Goal: Find specific page/section: Find specific page/section

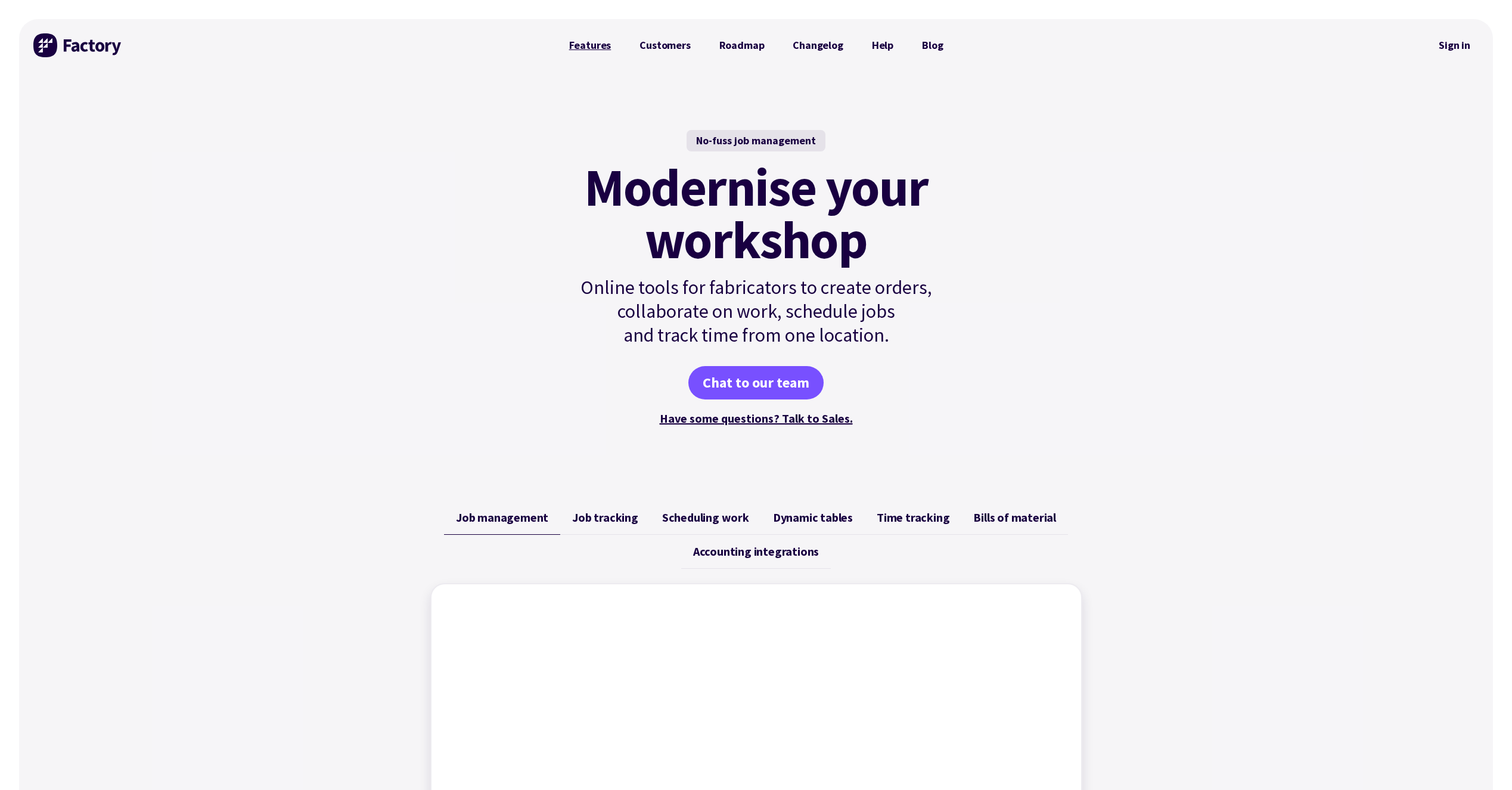
click at [585, 48] on link "Features" at bounding box center [590, 45] width 71 height 24
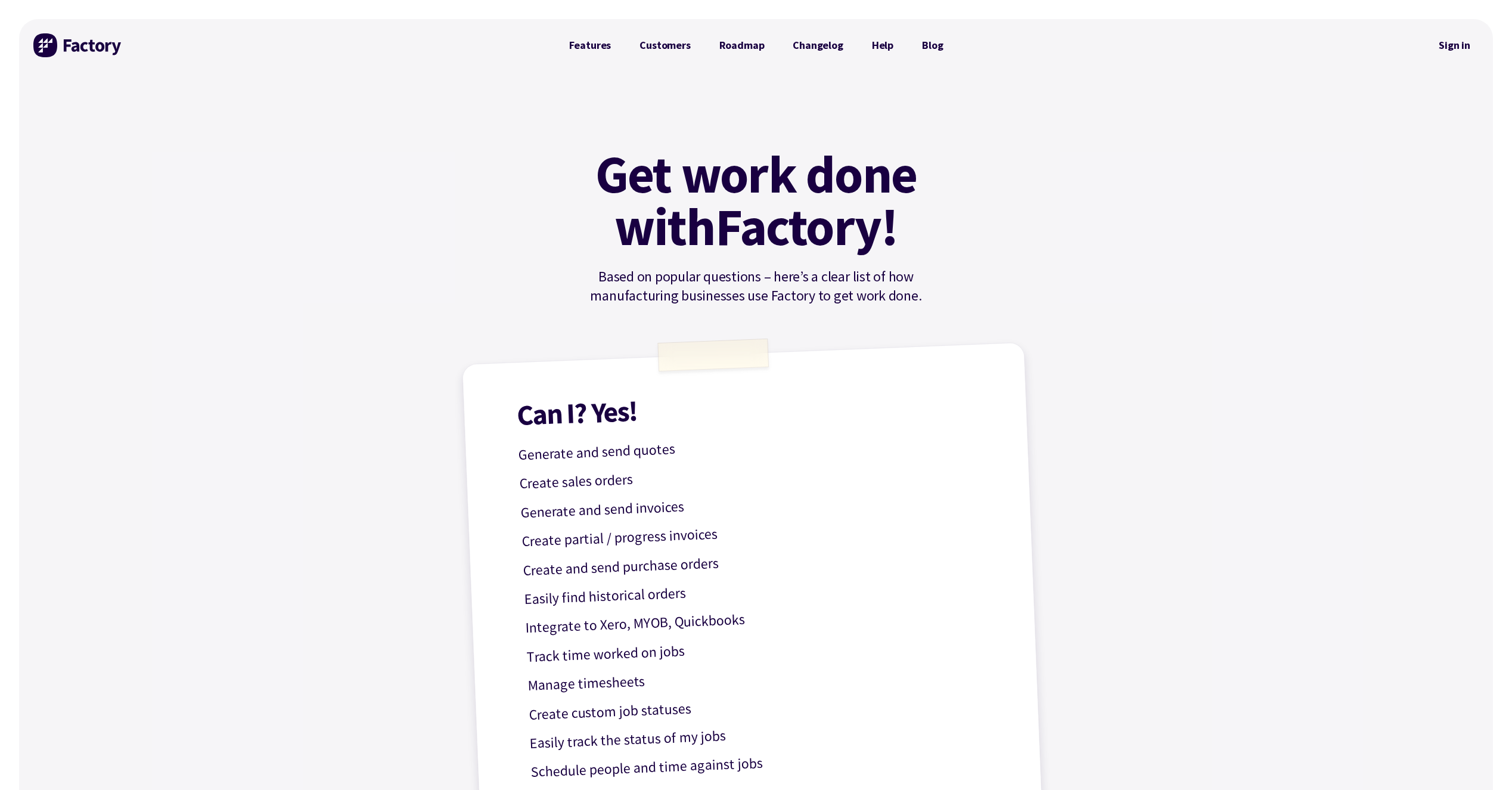
click at [74, 46] on img at bounding box center [78, 45] width 90 height 24
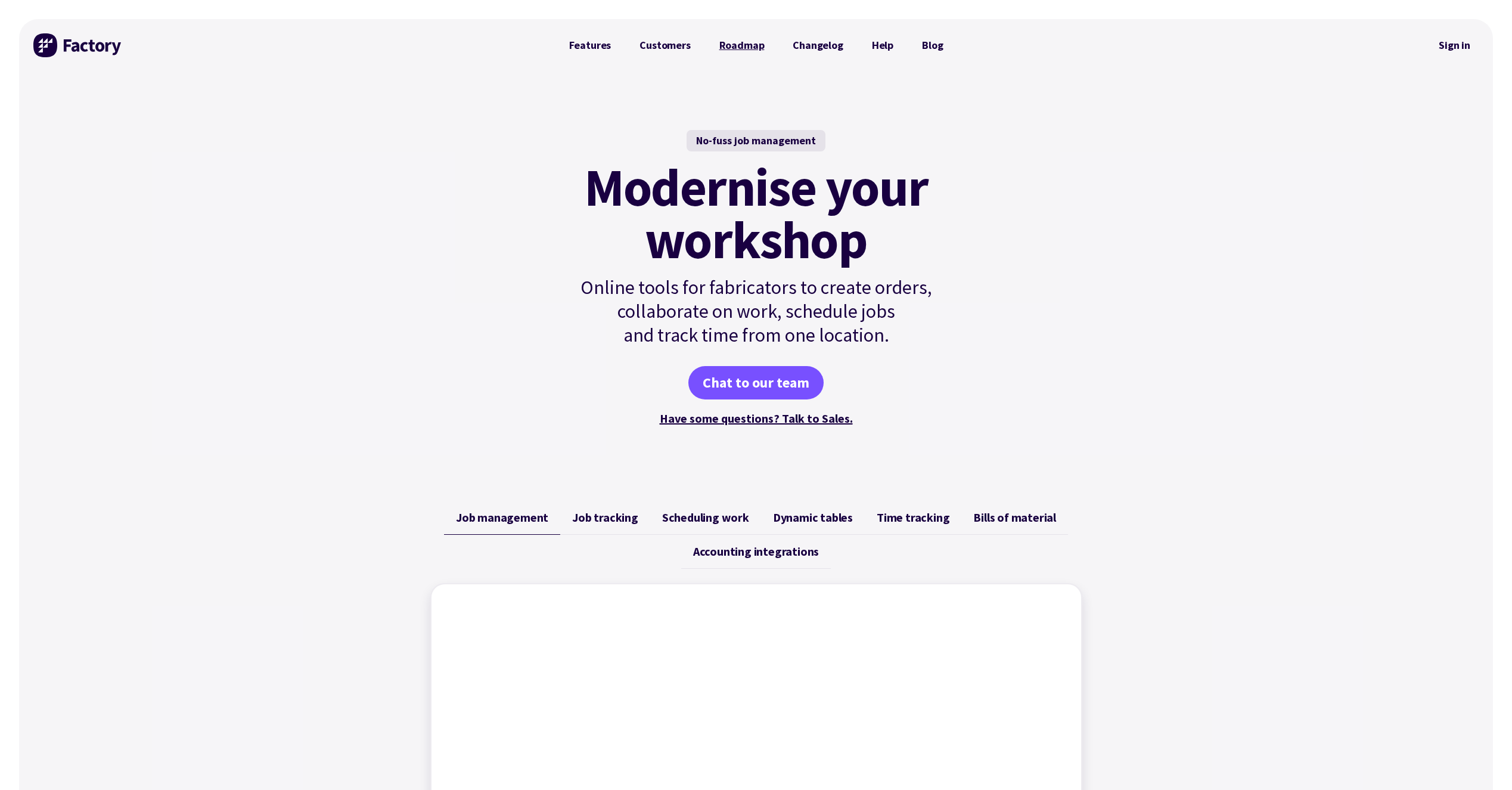
click at [737, 48] on link "Roadmap" at bounding box center [742, 45] width 74 height 24
